Goal: Information Seeking & Learning: Learn about a topic

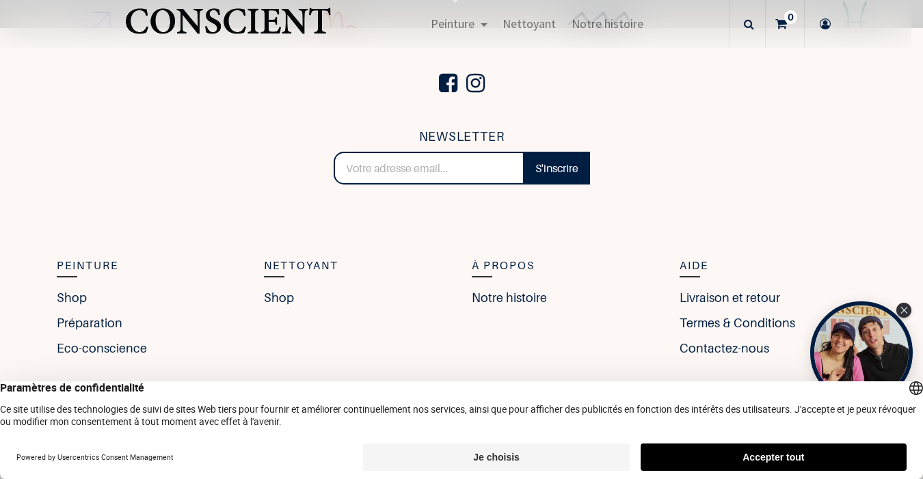
scroll to position [2953, 0]
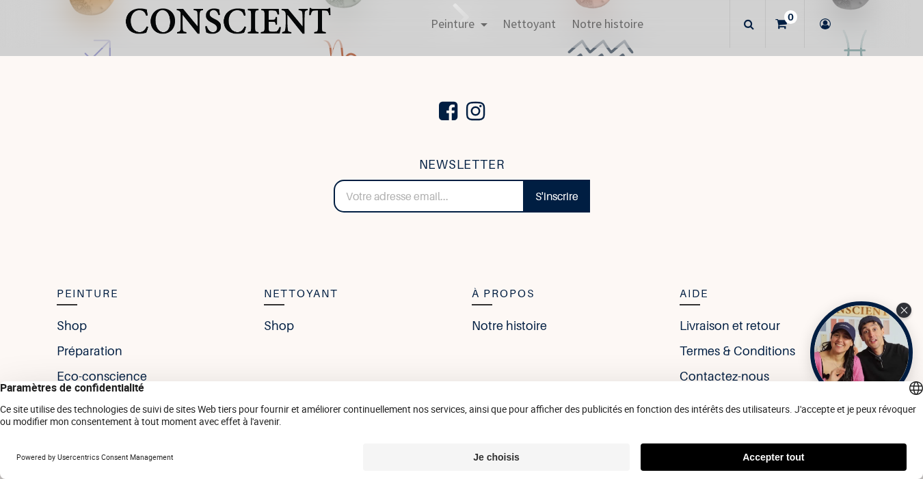
click at [453, 48] on icon "Lire la suite" at bounding box center [462, 16] width 18 height 64
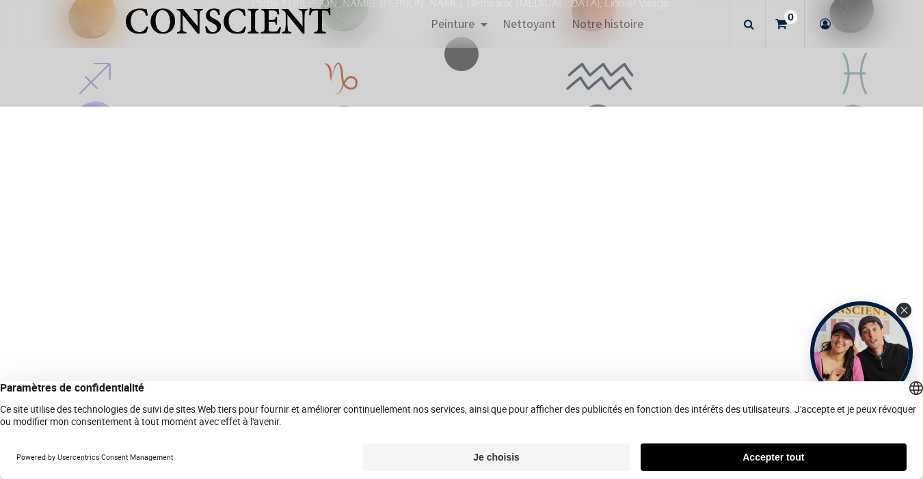
scroll to position [2974, 0]
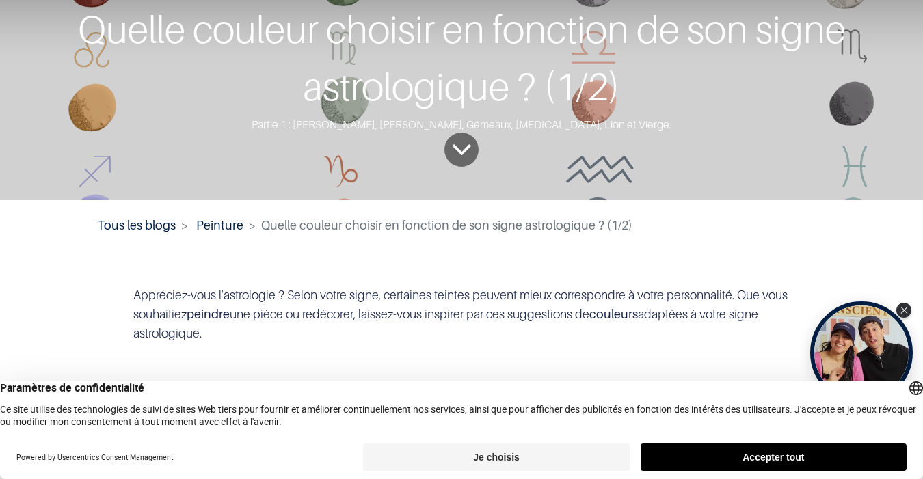
scroll to position [82, 0]
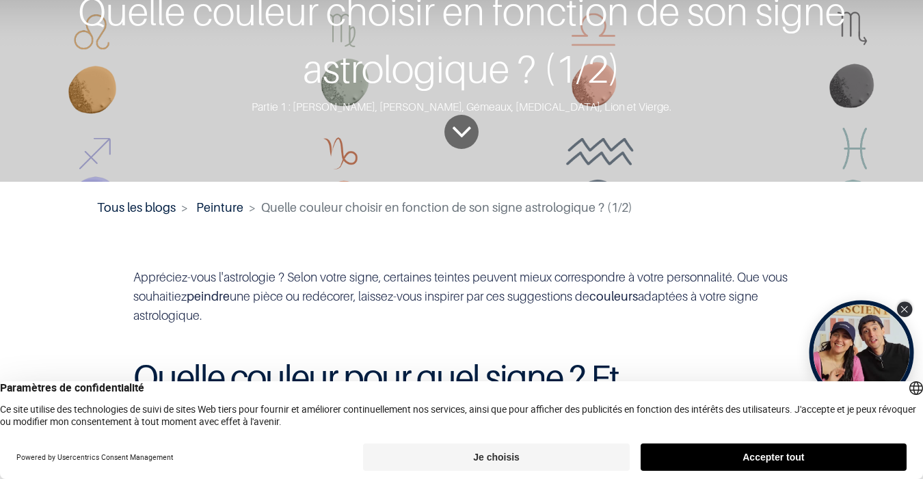
click at [908, 305] on div "Close Tolstoy widget" at bounding box center [904, 309] width 15 height 15
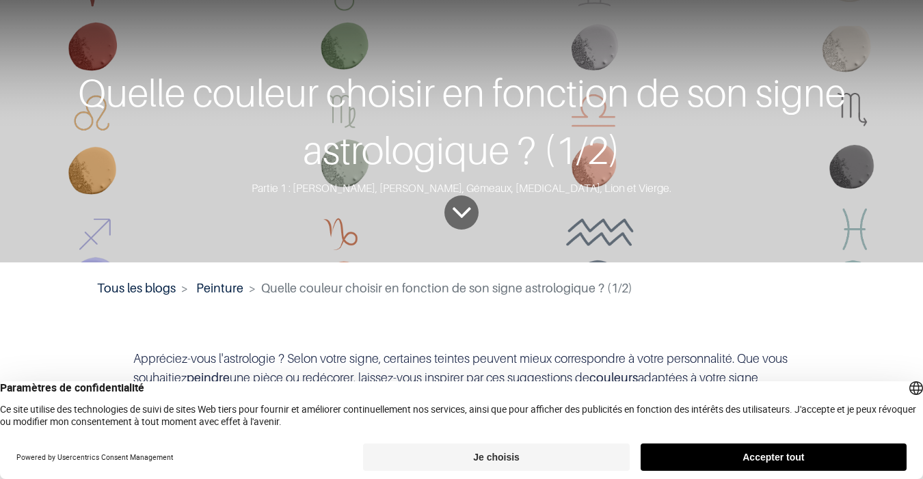
scroll to position [0, 0]
